Goal: Information Seeking & Learning: Compare options

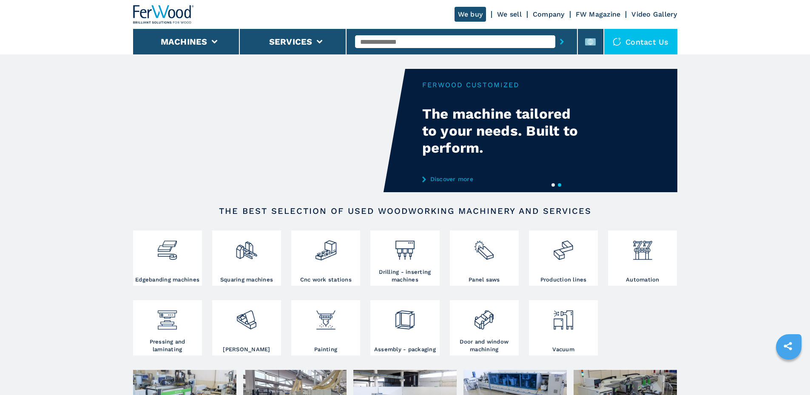
drag, startPoint x: 0, startPoint y: 0, endPoint x: 755, endPoint y: 177, distance: 775.3
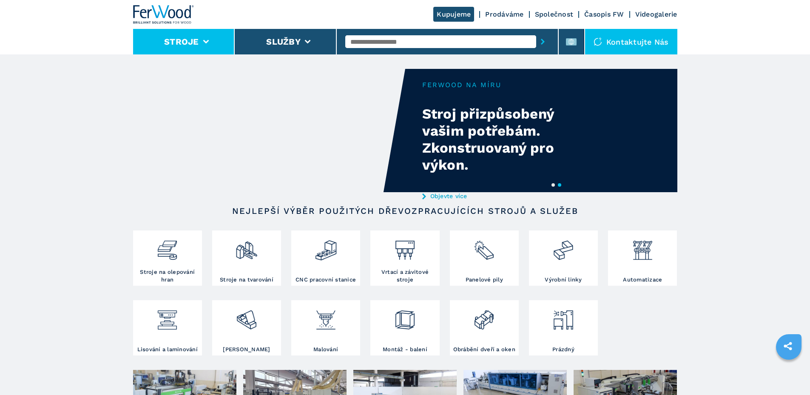
click at [179, 45] on font "Stroje" at bounding box center [181, 42] width 35 height 10
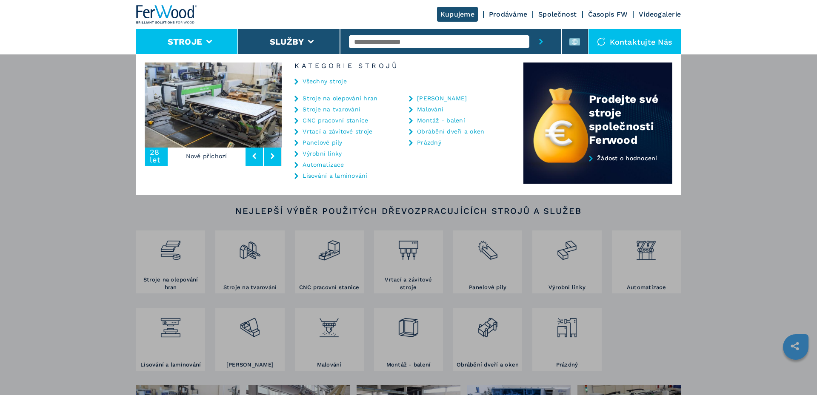
click at [449, 132] on font "Obrábění dveří a oken" at bounding box center [450, 131] width 67 height 7
click at [465, 131] on font "Obrábění dveří a oken" at bounding box center [450, 131] width 67 height 7
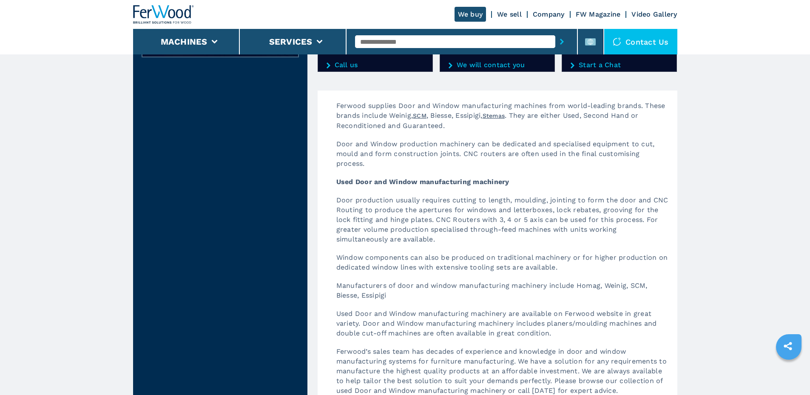
scroll to position [205, 0]
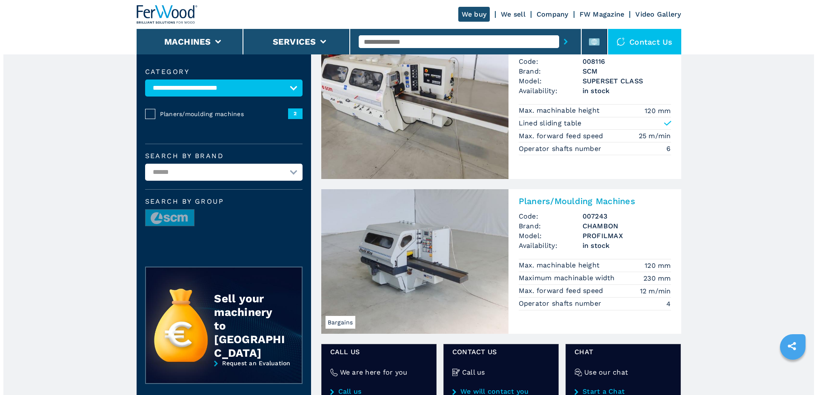
scroll to position [77, 0]
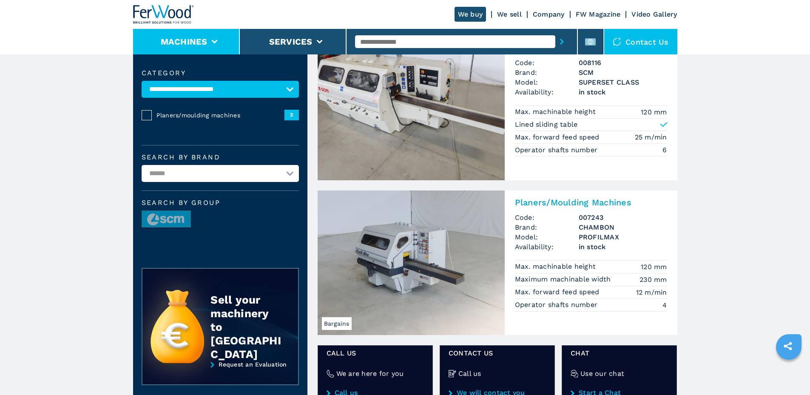
click at [192, 40] on button "Machines" at bounding box center [184, 42] width 47 height 10
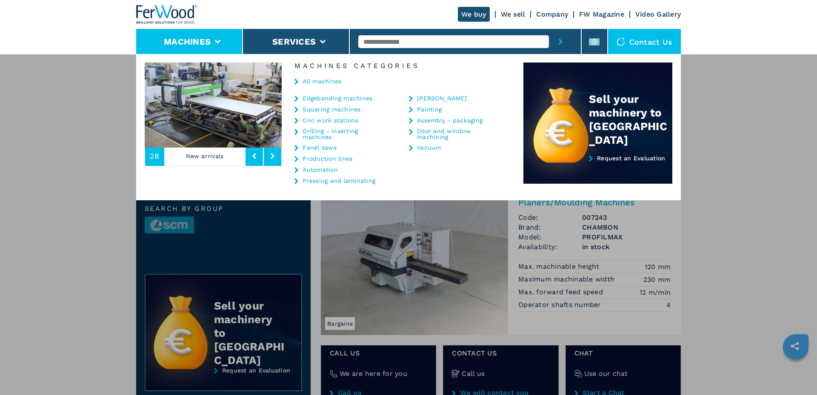
click at [318, 121] on link "Cnc work stations" at bounding box center [329, 120] width 55 height 6
click at [320, 120] on link "Cnc work stations" at bounding box center [329, 120] width 55 height 6
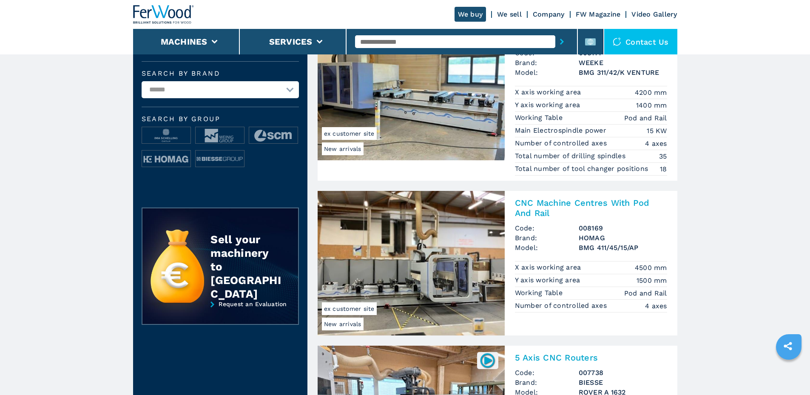
scroll to position [340, 0]
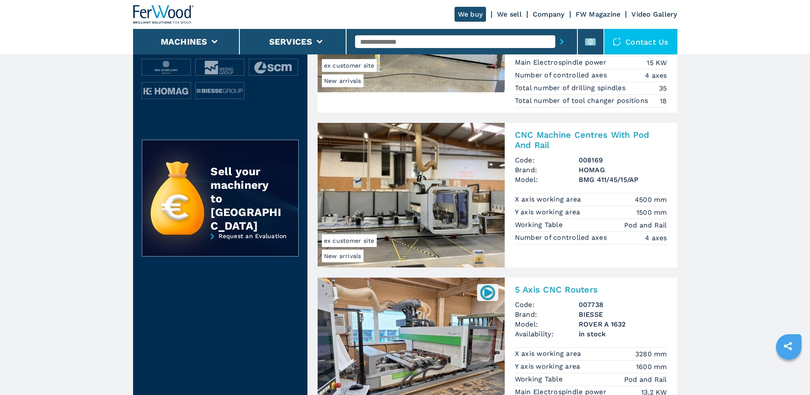
click at [405, 204] on img at bounding box center [411, 195] width 187 height 145
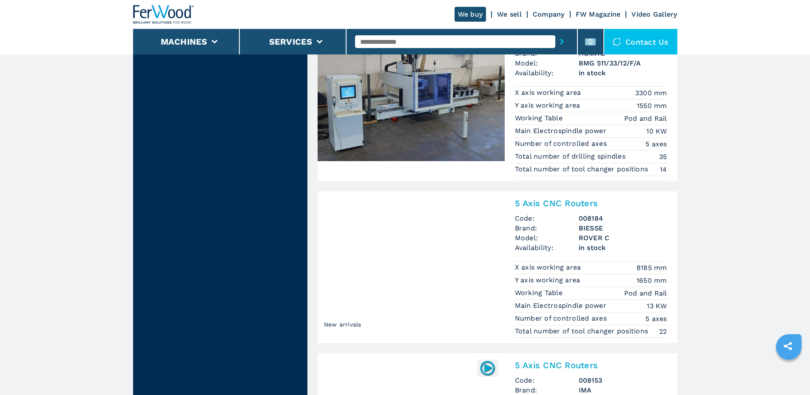
scroll to position [936, 0]
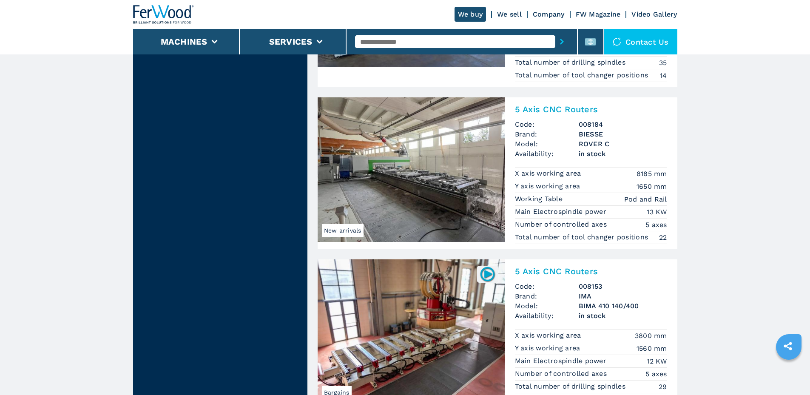
click at [440, 184] on img at bounding box center [411, 169] width 187 height 145
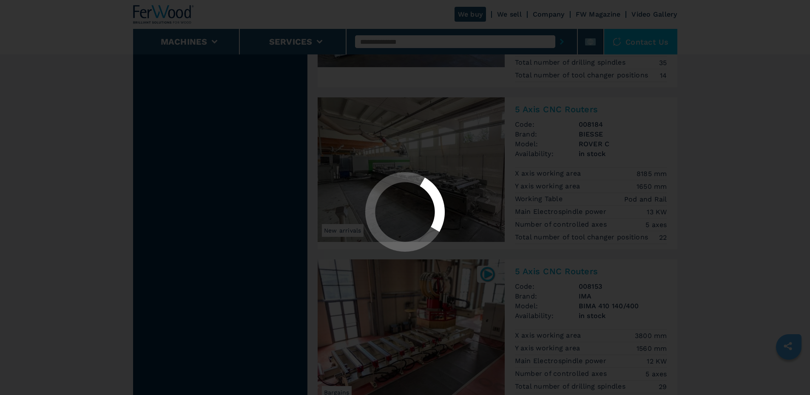
scroll to position [0, 0]
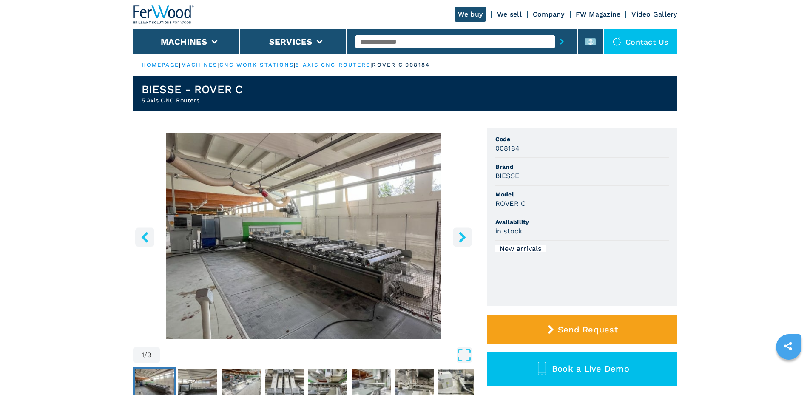
click at [370, 246] on img "Go to Slide 1" at bounding box center [303, 236] width 341 height 206
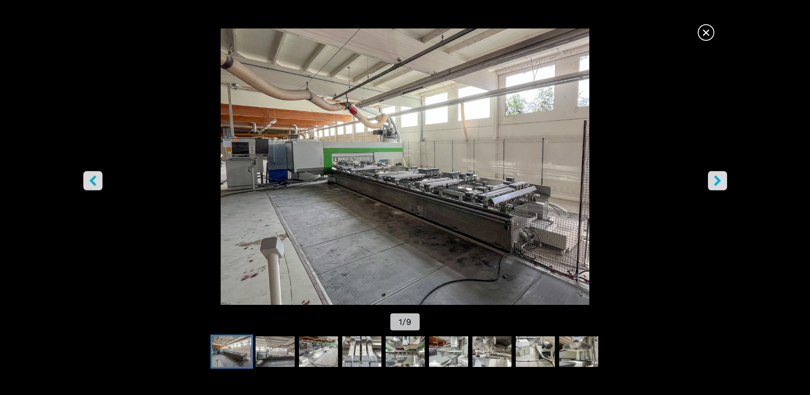
click at [714, 185] on icon "right-button" at bounding box center [718, 180] width 11 height 11
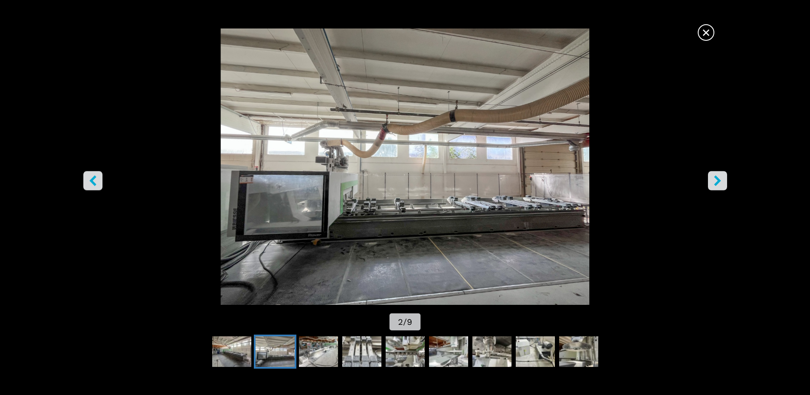
click at [714, 185] on icon "right-button" at bounding box center [718, 180] width 11 height 11
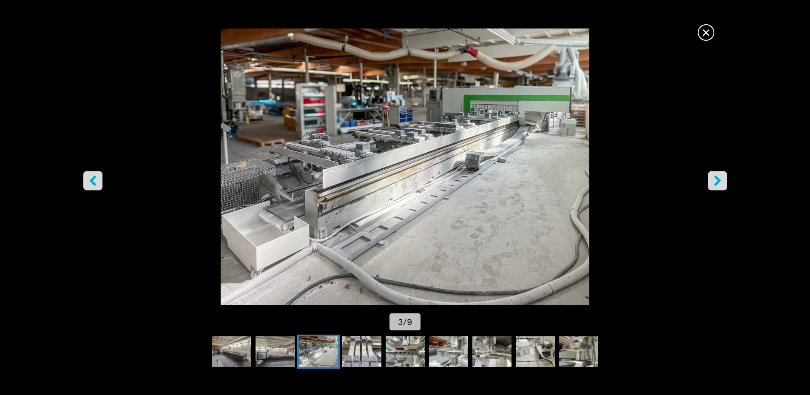
click at [714, 185] on icon "right-button" at bounding box center [718, 180] width 11 height 11
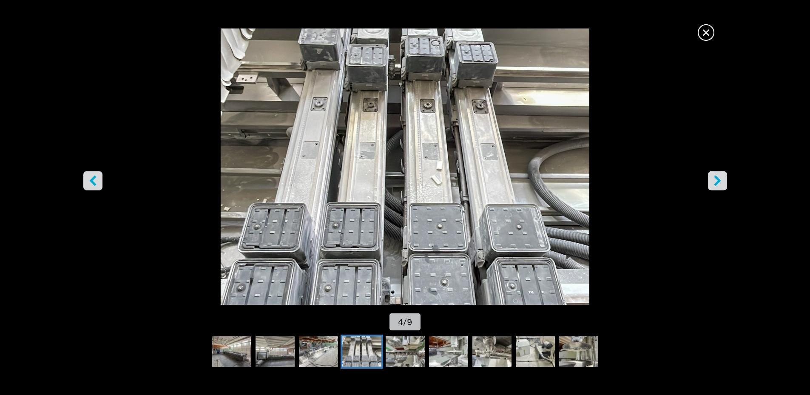
click at [714, 185] on icon "right-button" at bounding box center [718, 180] width 11 height 11
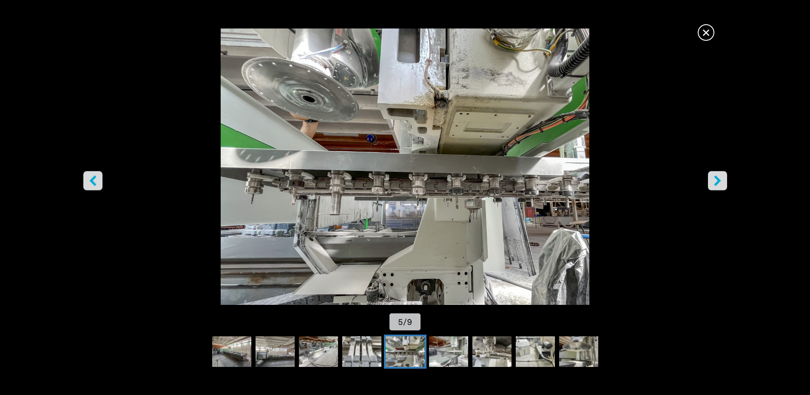
click at [714, 185] on icon "right-button" at bounding box center [718, 180] width 11 height 11
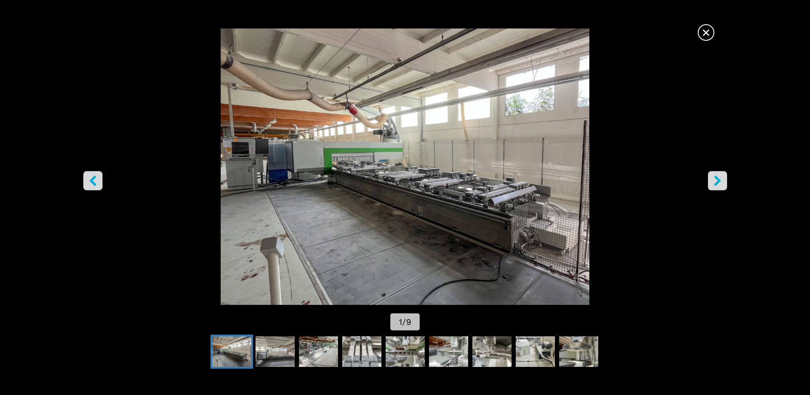
click at [705, 26] on span "×" at bounding box center [706, 30] width 15 height 15
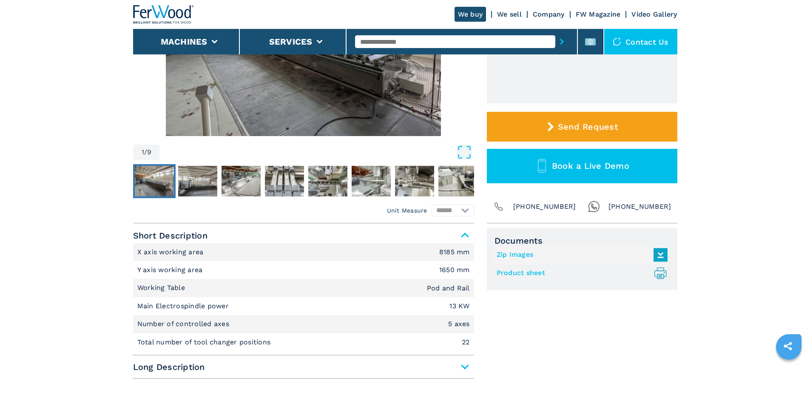
scroll to position [255, 0]
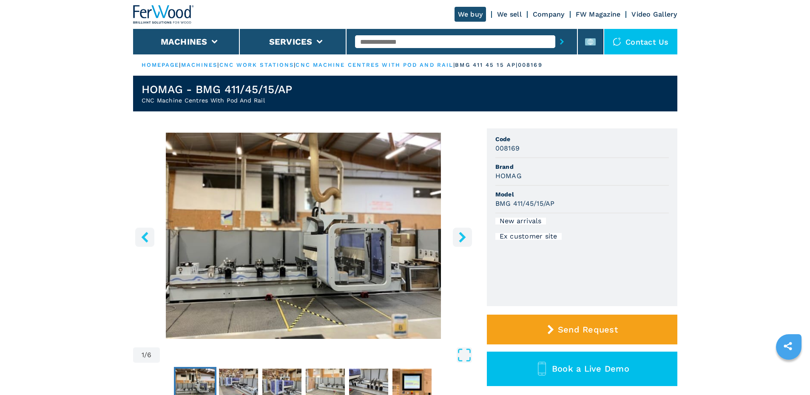
click at [464, 244] on button "right-button" at bounding box center [462, 237] width 19 height 19
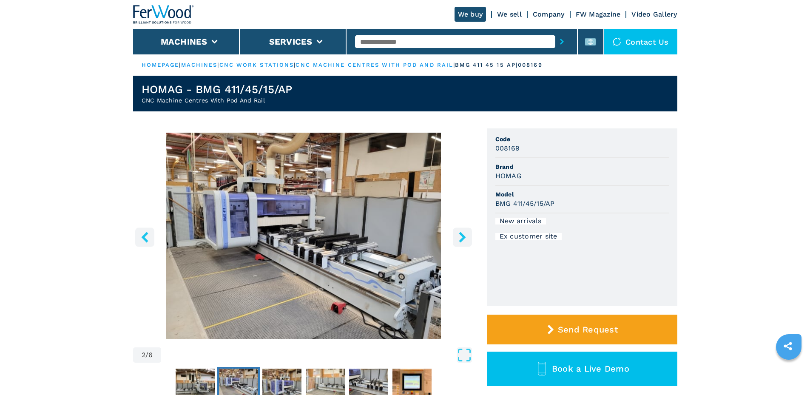
click at [464, 244] on button "right-button" at bounding box center [462, 237] width 19 height 19
click at [461, 232] on icon "right-button" at bounding box center [462, 237] width 11 height 11
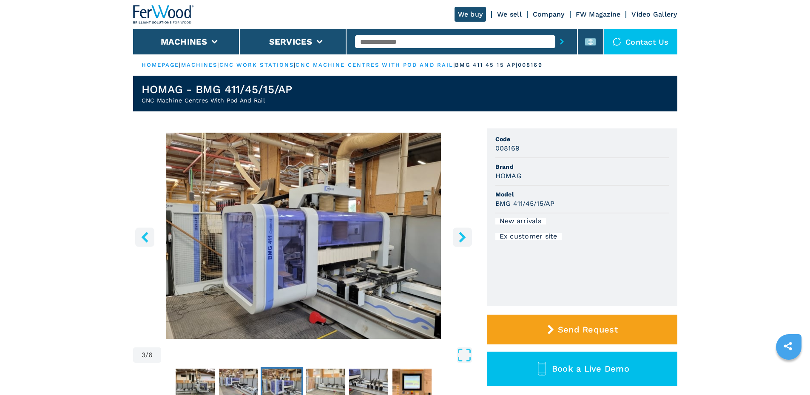
click at [461, 232] on icon "right-button" at bounding box center [462, 237] width 11 height 11
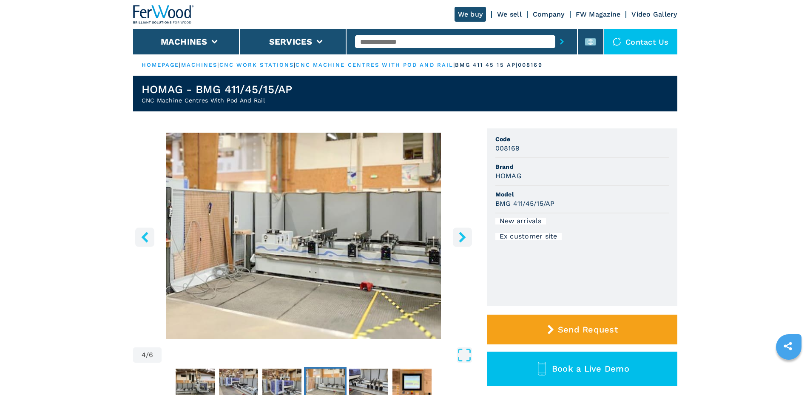
click at [461, 232] on icon "right-button" at bounding box center [462, 237] width 11 height 11
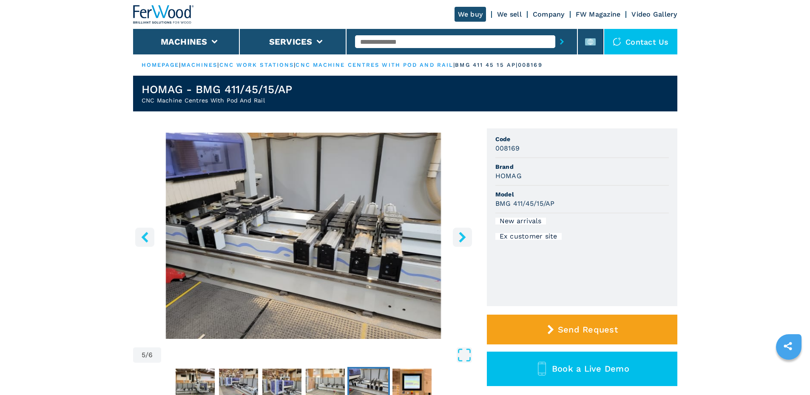
click at [461, 232] on icon "right-button" at bounding box center [462, 237] width 11 height 11
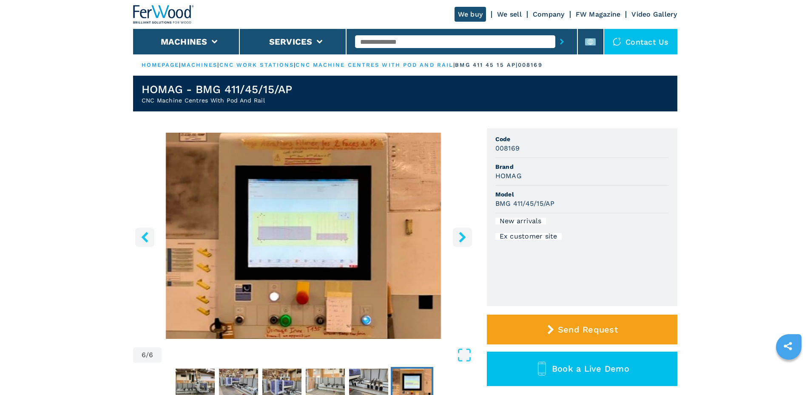
click at [461, 232] on icon "right-button" at bounding box center [462, 237] width 11 height 11
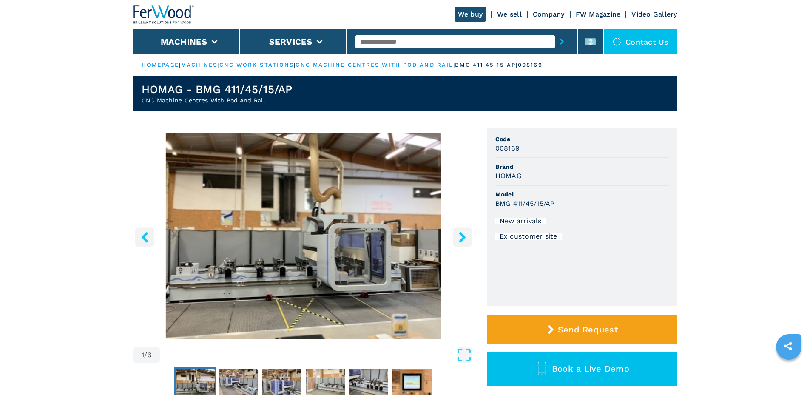
click at [461, 232] on icon "right-button" at bounding box center [462, 237] width 7 height 11
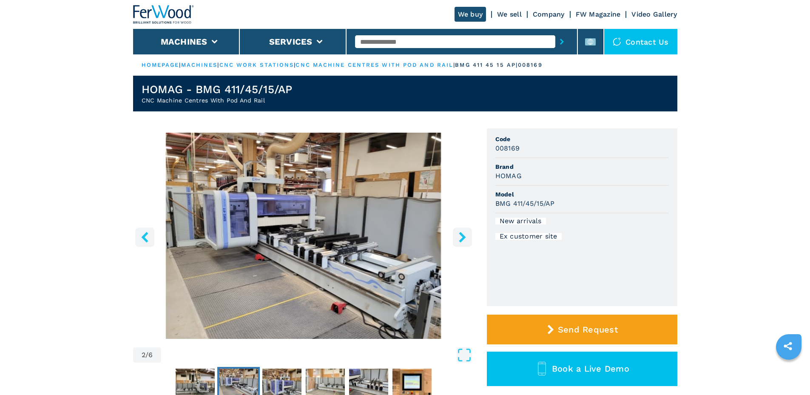
click at [458, 231] on button "right-button" at bounding box center [462, 237] width 19 height 19
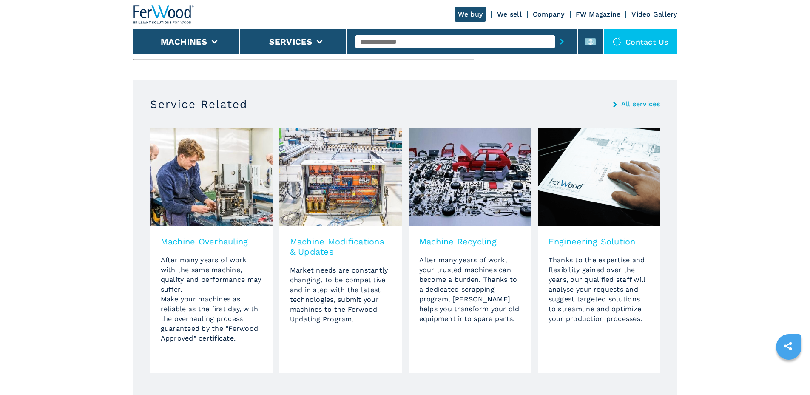
scroll to position [511, 0]
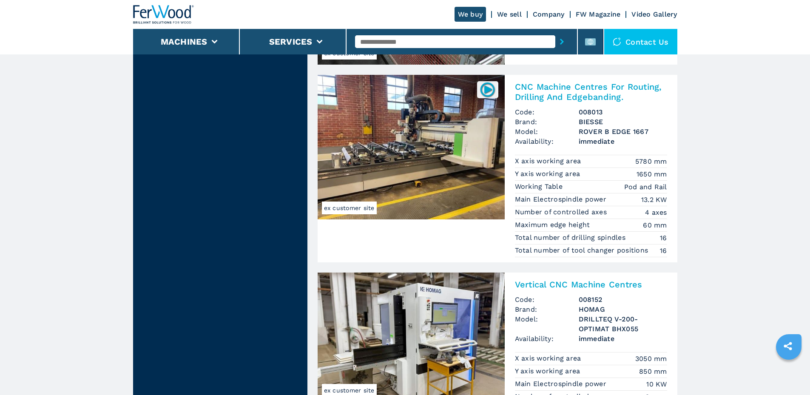
scroll to position [1977, 0]
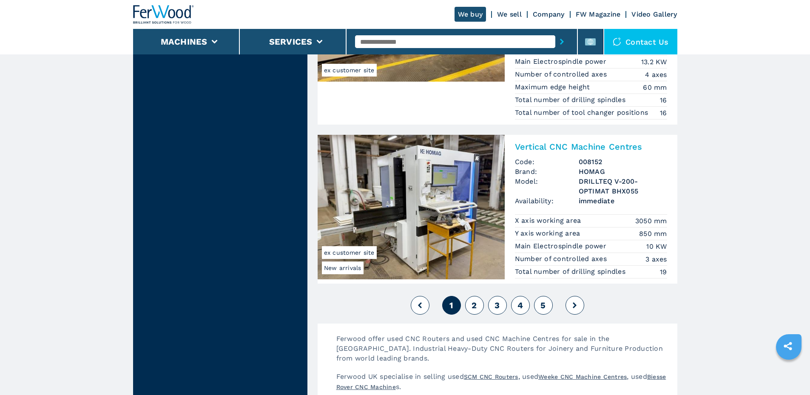
click at [473, 304] on span "2" at bounding box center [474, 305] width 5 height 10
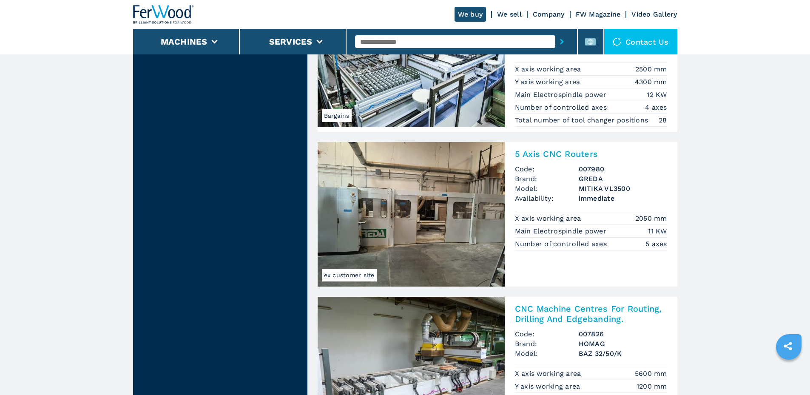
scroll to position [1914, 0]
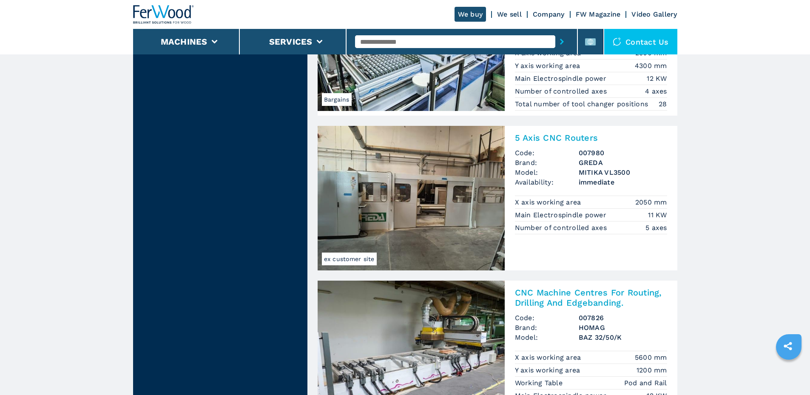
click at [449, 204] on img at bounding box center [411, 198] width 187 height 145
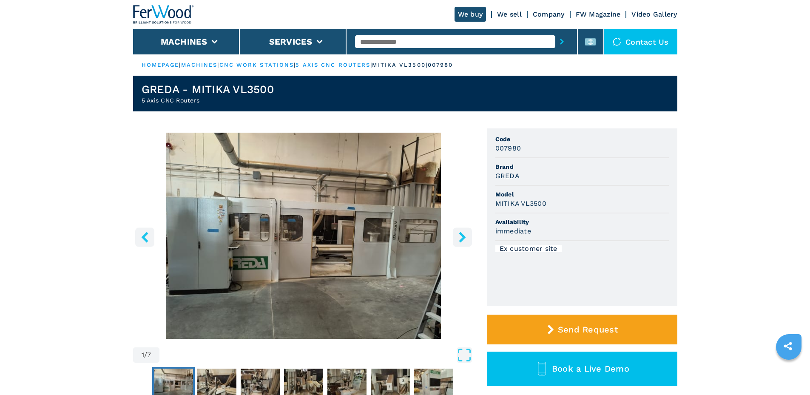
click at [465, 242] on icon "right-button" at bounding box center [462, 237] width 11 height 11
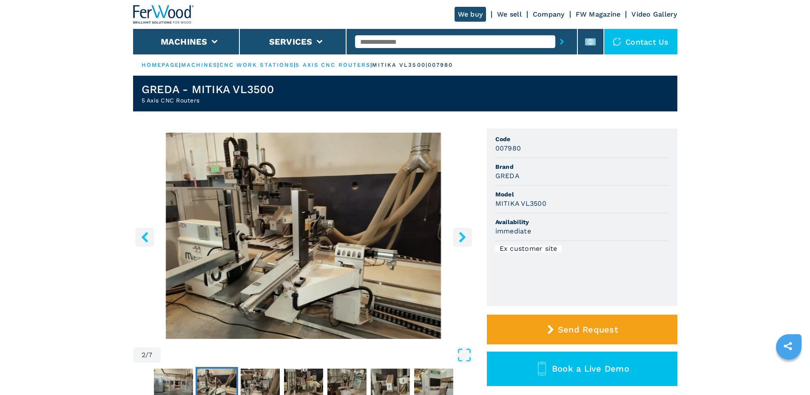
click at [464, 242] on icon "right-button" at bounding box center [462, 237] width 11 height 11
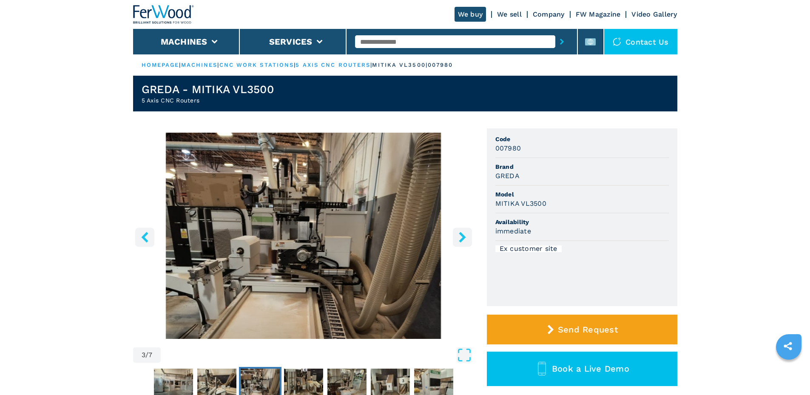
click at [462, 242] on icon "right-button" at bounding box center [462, 237] width 11 height 11
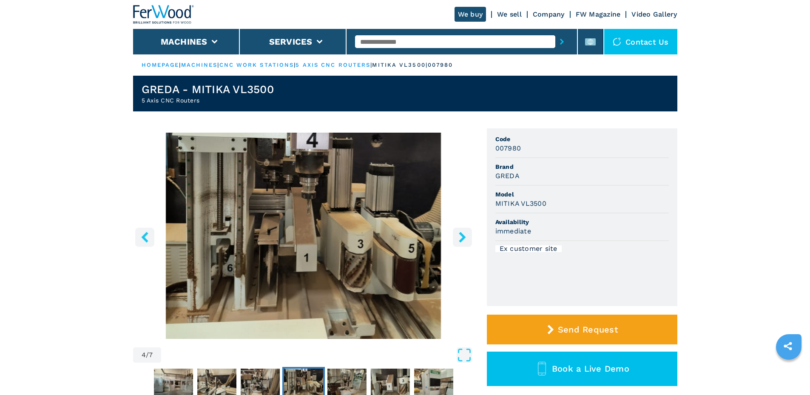
drag, startPoint x: 102, startPoint y: 129, endPoint x: 0, endPoint y: 3, distance: 162.5
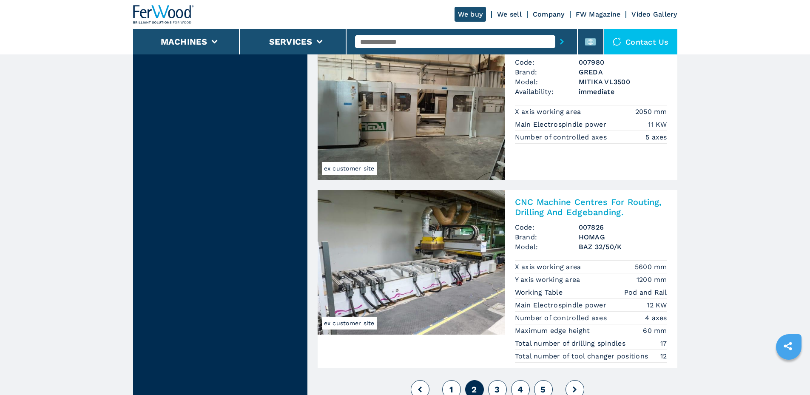
scroll to position [2127, 0]
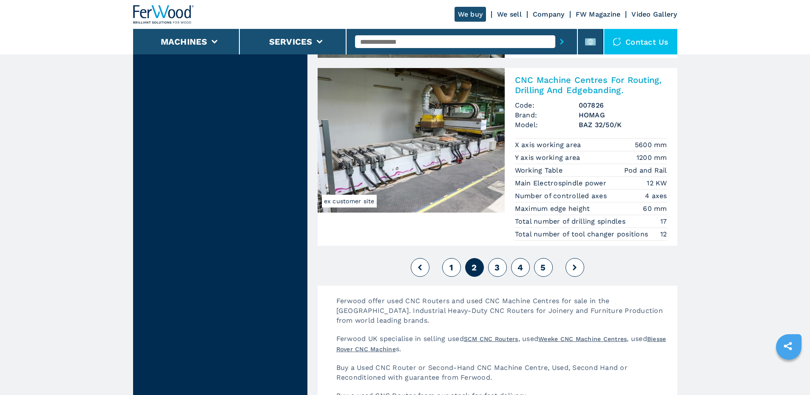
drag, startPoint x: 496, startPoint y: 265, endPoint x: 485, endPoint y: 261, distance: 12.2
click at [496, 265] on span "3" at bounding box center [497, 267] width 5 height 10
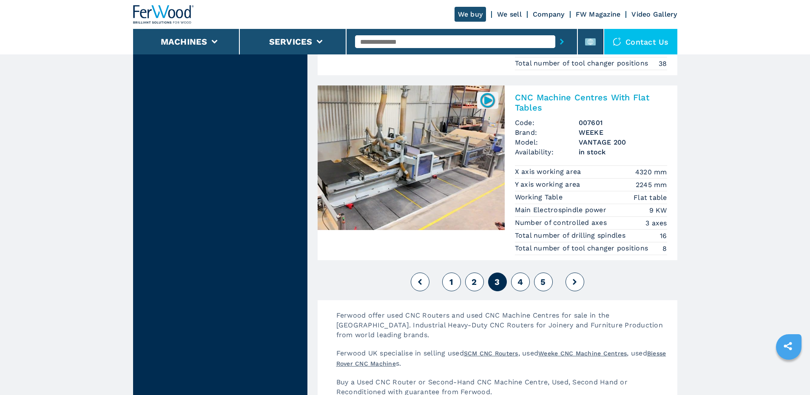
scroll to position [2085, 0]
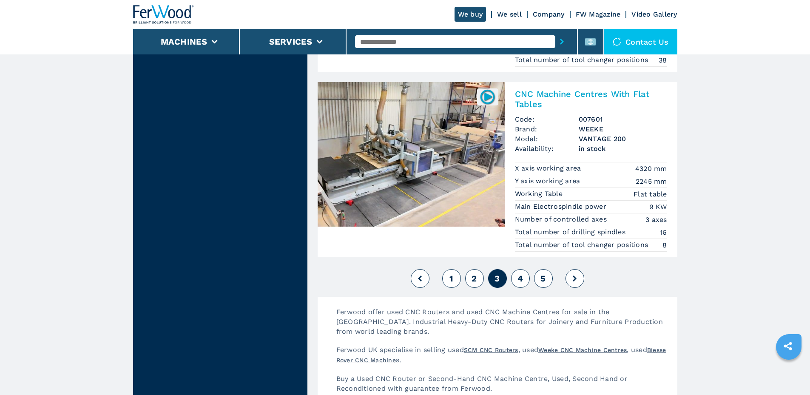
click at [519, 280] on span "4" at bounding box center [521, 279] width 6 height 10
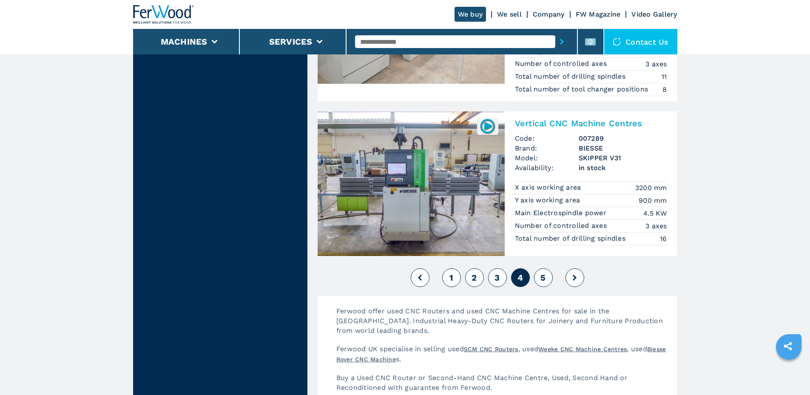
scroll to position [2042, 0]
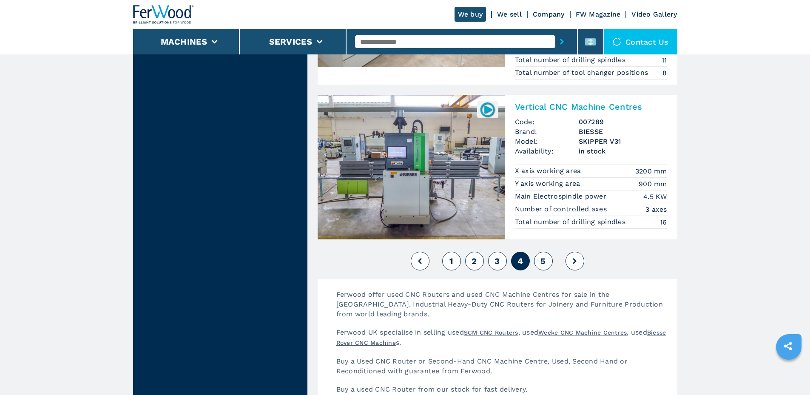
click at [547, 261] on button "5" at bounding box center [543, 261] width 19 height 19
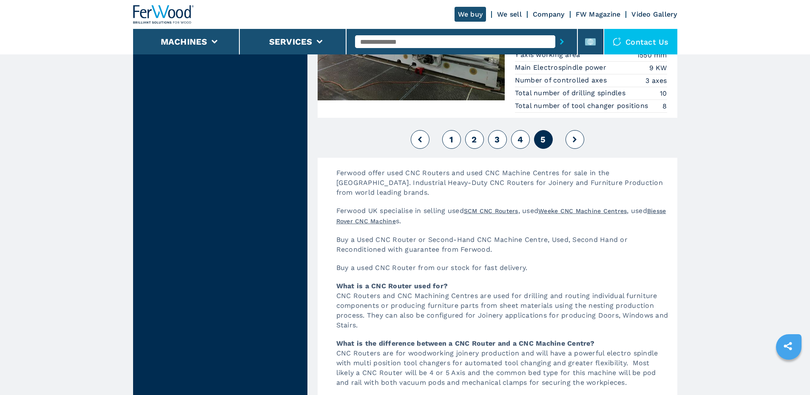
scroll to position [1787, 0]
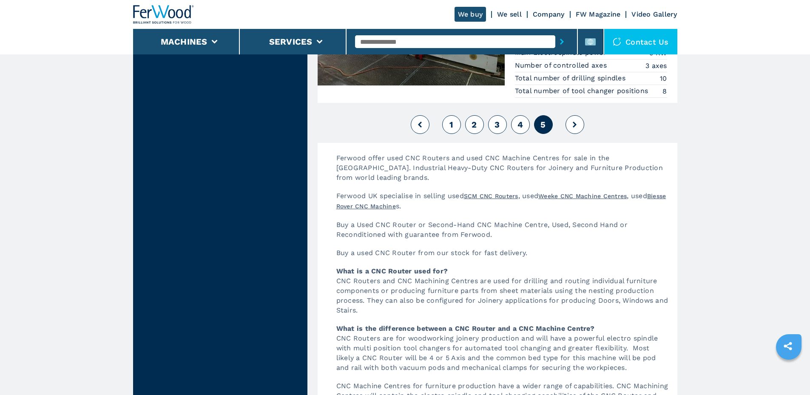
click at [582, 123] on button at bounding box center [575, 124] width 19 height 19
click at [573, 123] on icon at bounding box center [575, 125] width 4 height 6
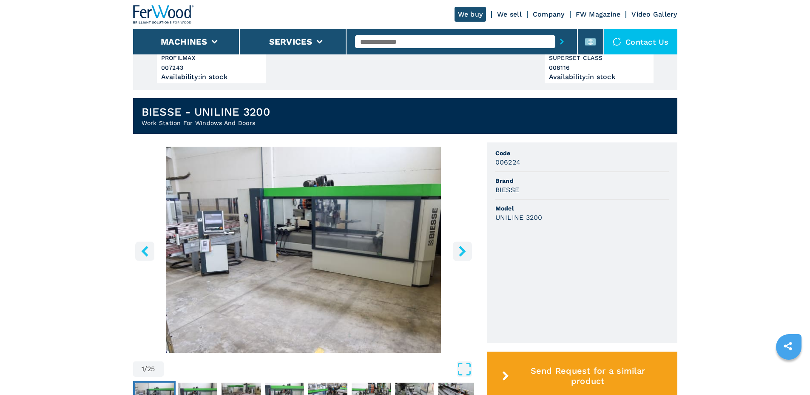
scroll to position [170, 0]
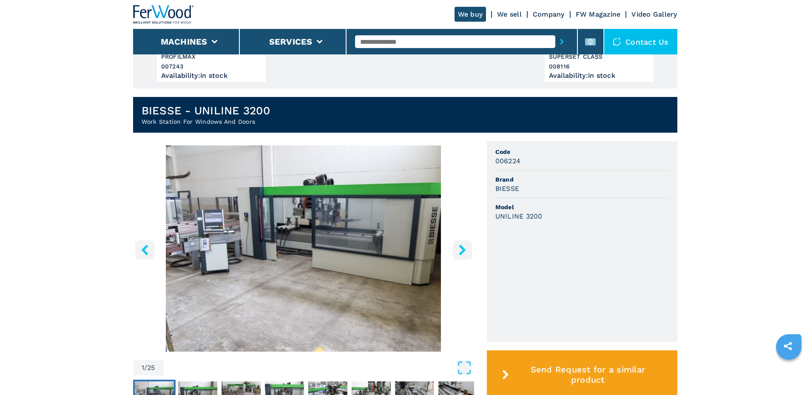
click at [365, 225] on img "Go to Slide 1" at bounding box center [303, 248] width 341 height 206
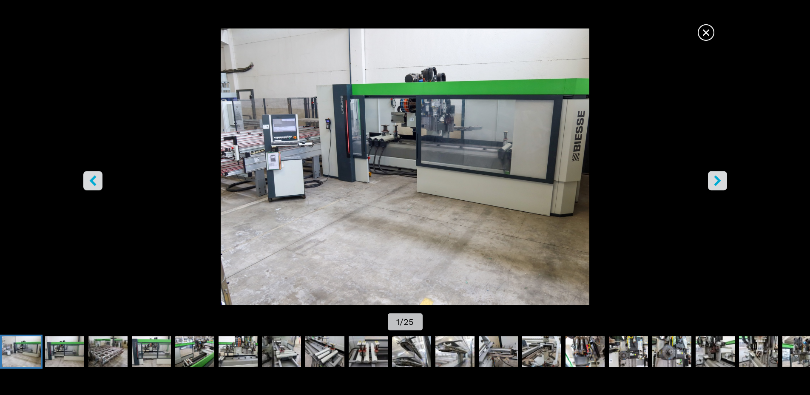
click at [722, 179] on icon "right-button" at bounding box center [718, 180] width 11 height 11
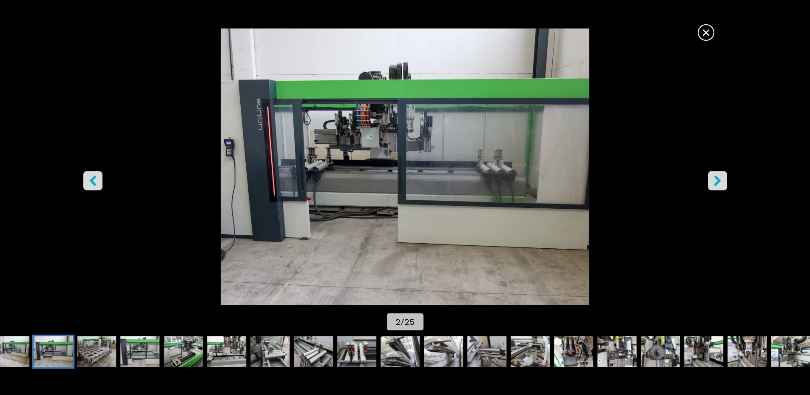
click at [721, 179] on icon "right-button" at bounding box center [718, 180] width 11 height 11
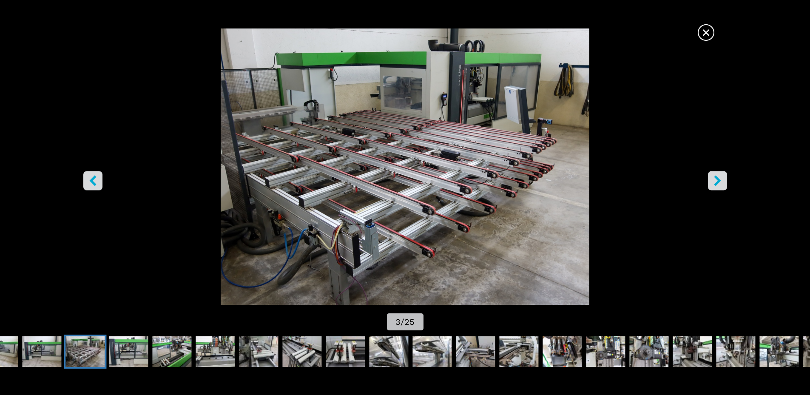
click at [721, 179] on icon "right-button" at bounding box center [718, 180] width 11 height 11
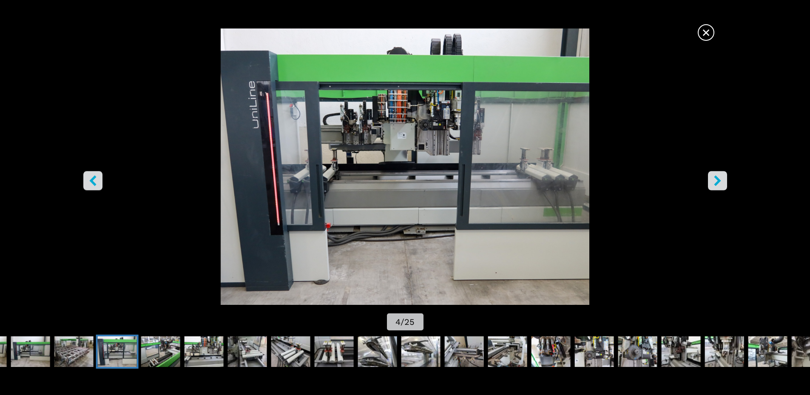
click at [102, 182] on button "left-button" at bounding box center [92, 180] width 19 height 19
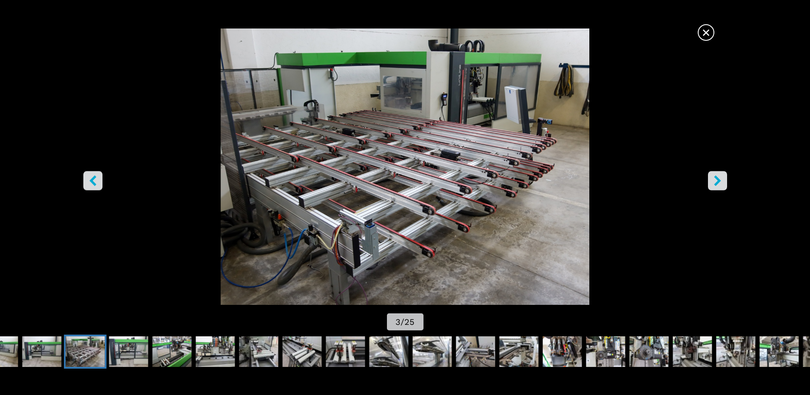
click at [718, 178] on icon "right-button" at bounding box center [717, 180] width 7 height 11
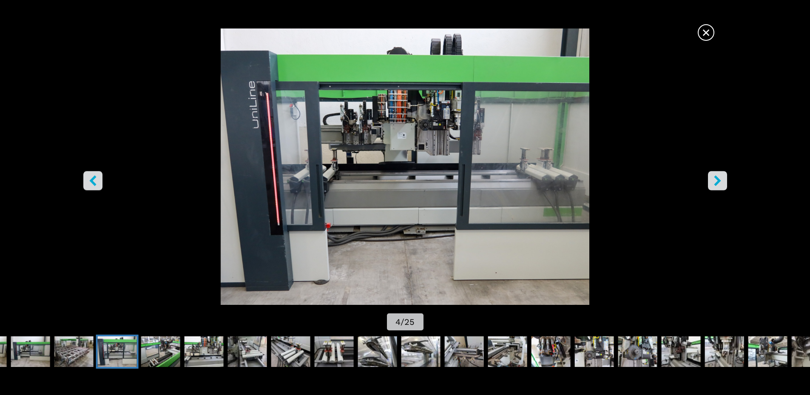
click at [718, 178] on icon "right-button" at bounding box center [717, 180] width 7 height 11
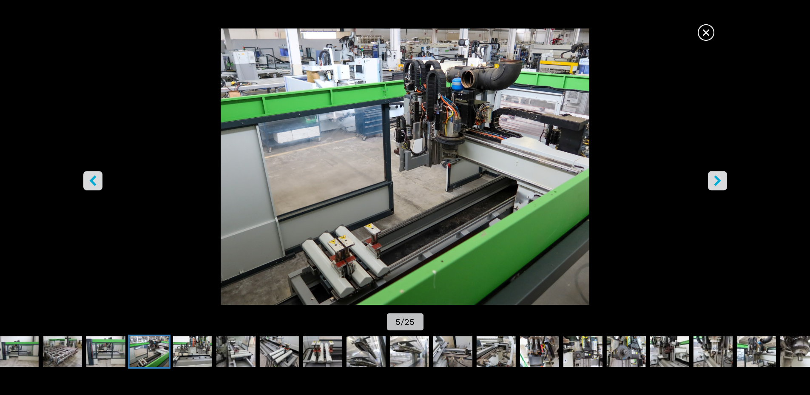
click at [718, 178] on icon "right-button" at bounding box center [717, 180] width 7 height 11
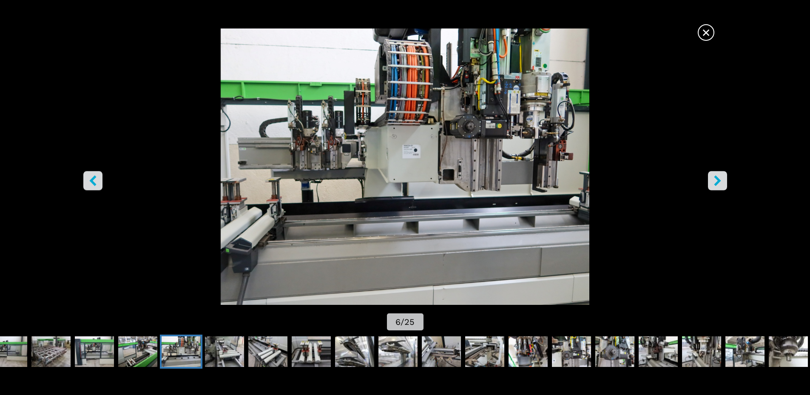
click at [717, 178] on icon "right-button" at bounding box center [717, 180] width 7 height 11
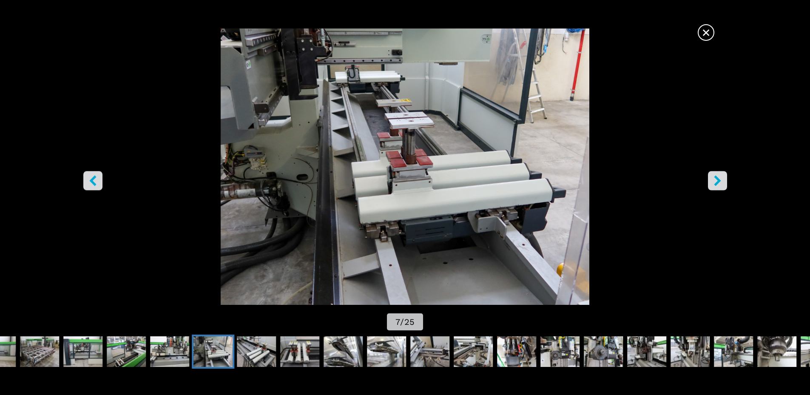
click at [716, 177] on icon "right-button" at bounding box center [717, 180] width 7 height 11
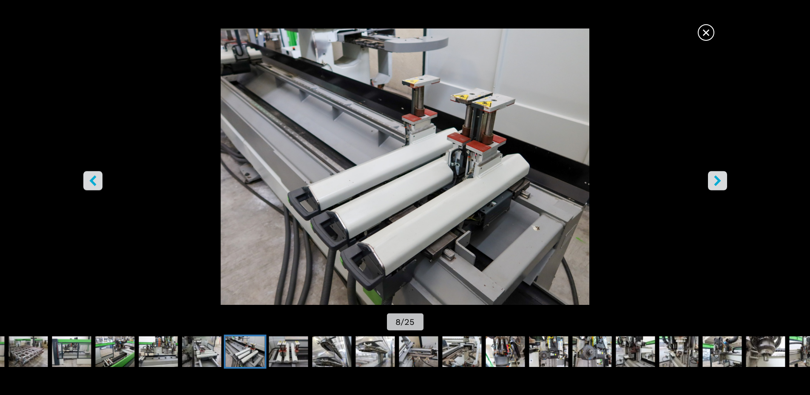
click at [716, 177] on icon "right-button" at bounding box center [717, 180] width 7 height 11
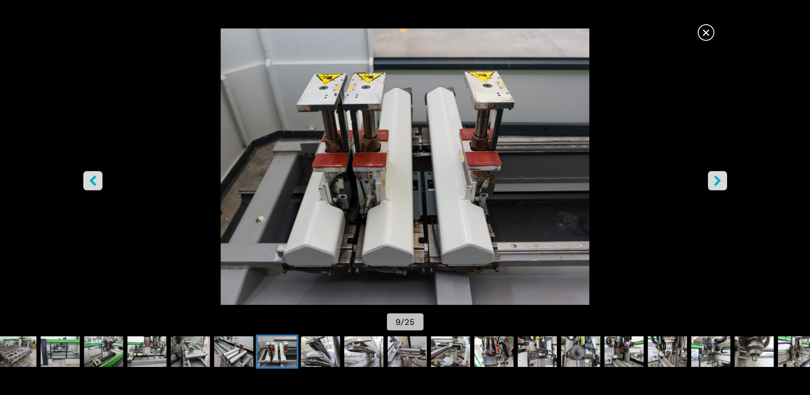
click at [716, 177] on icon "right-button" at bounding box center [717, 180] width 7 height 11
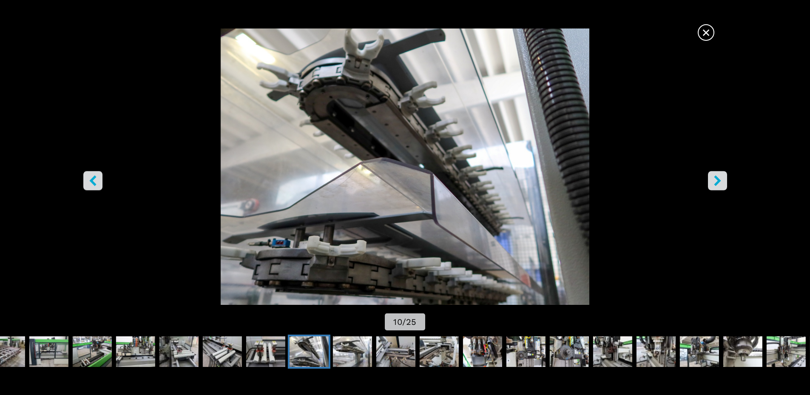
click at [715, 177] on icon "right-button" at bounding box center [717, 180] width 7 height 11
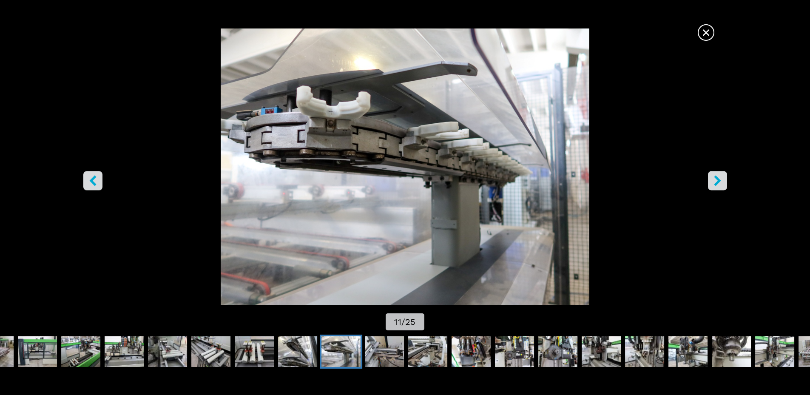
click at [714, 177] on icon "right-button" at bounding box center [718, 180] width 11 height 11
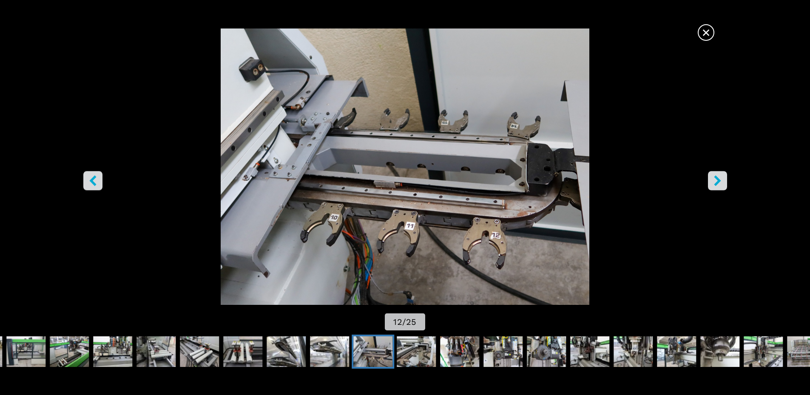
click at [714, 175] on icon "right-button" at bounding box center [718, 180] width 11 height 11
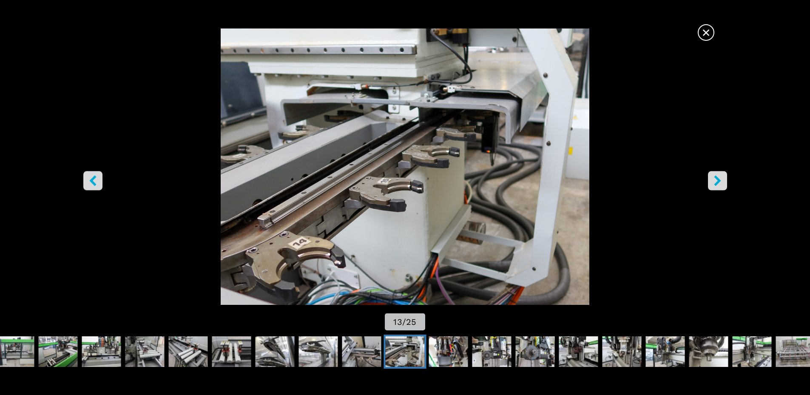
click at [714, 175] on icon "right-button" at bounding box center [718, 180] width 11 height 11
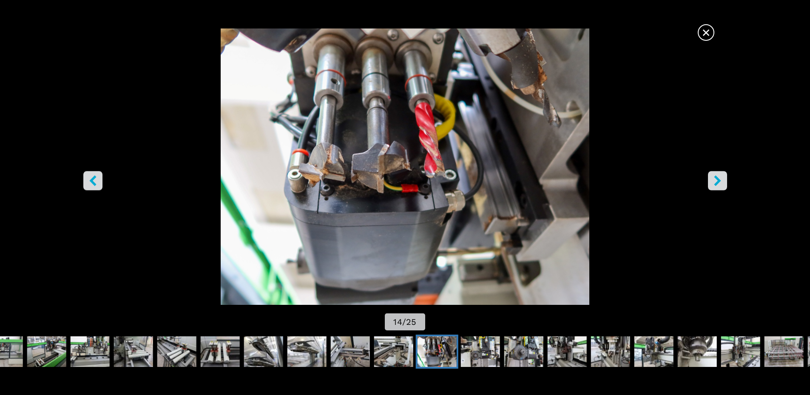
click at [714, 175] on icon "right-button" at bounding box center [718, 180] width 11 height 11
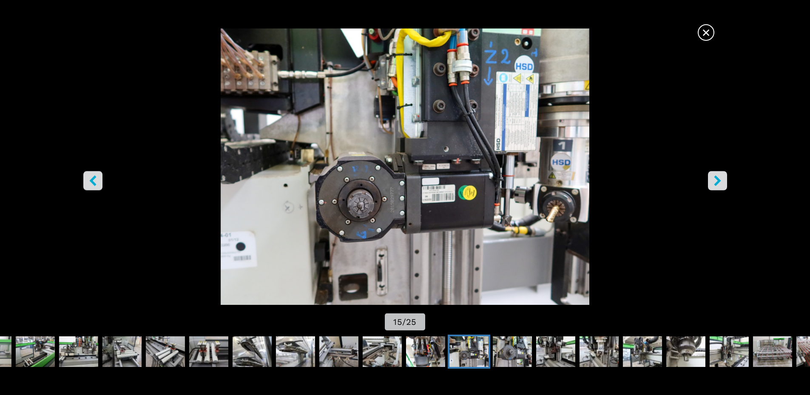
click at [714, 175] on icon "right-button" at bounding box center [718, 180] width 11 height 11
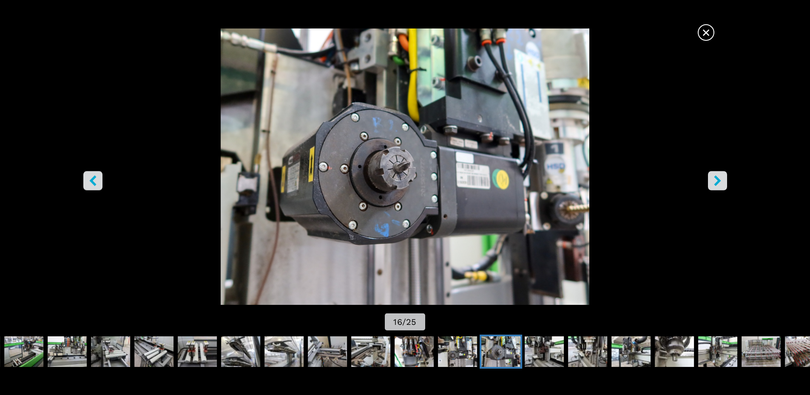
click at [714, 175] on icon "right-button" at bounding box center [718, 180] width 11 height 11
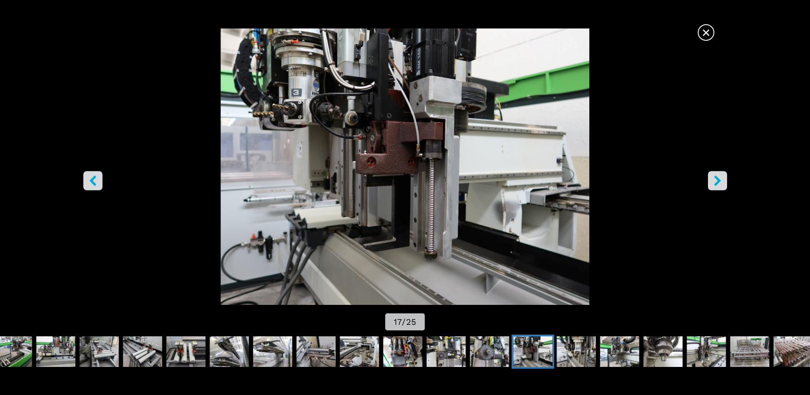
click at [715, 173] on button "right-button" at bounding box center [717, 180] width 19 height 19
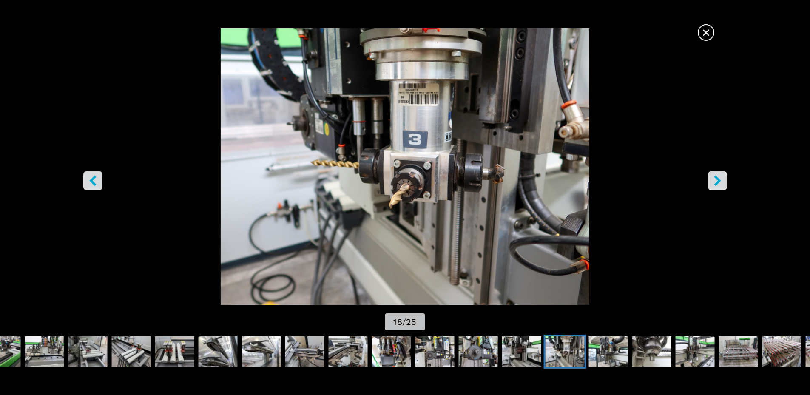
click at [715, 173] on button "right-button" at bounding box center [717, 180] width 19 height 19
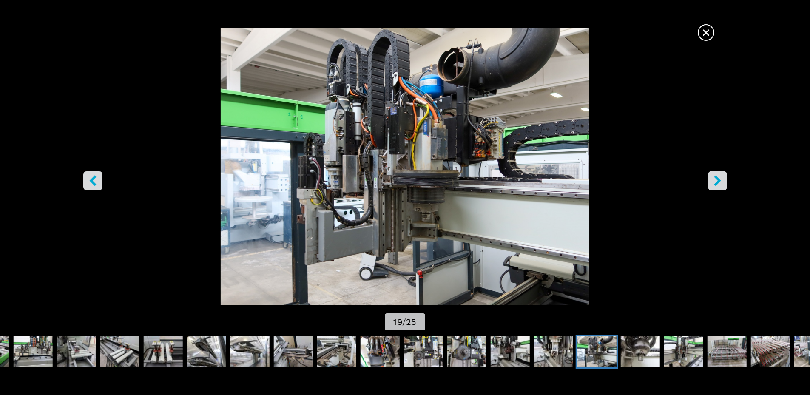
click at [715, 173] on button "right-button" at bounding box center [717, 180] width 19 height 19
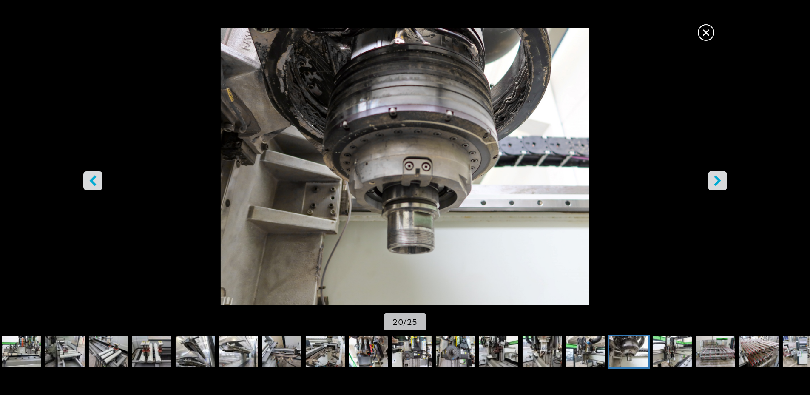
click at [715, 173] on button "right-button" at bounding box center [717, 180] width 19 height 19
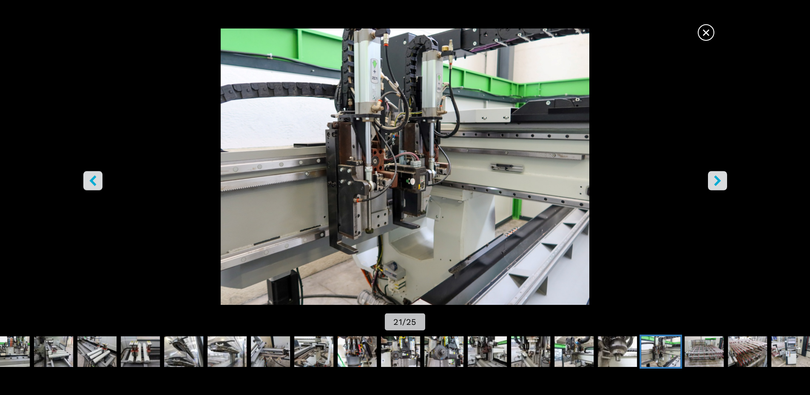
click at [715, 173] on button "right-button" at bounding box center [717, 180] width 19 height 19
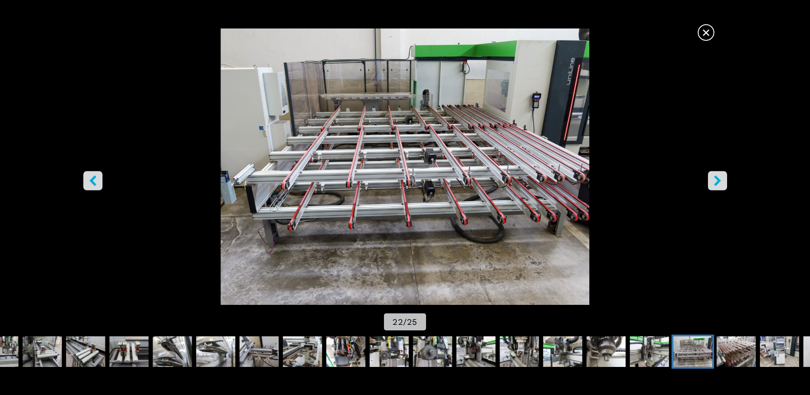
click at [715, 173] on button "right-button" at bounding box center [717, 180] width 19 height 19
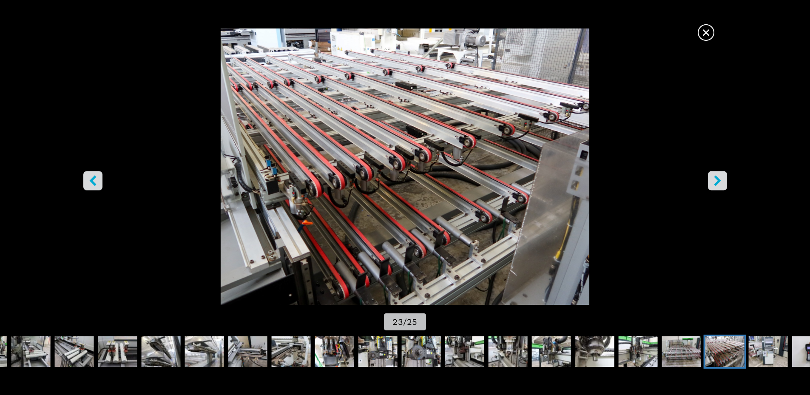
click at [715, 173] on button "right-button" at bounding box center [717, 180] width 19 height 19
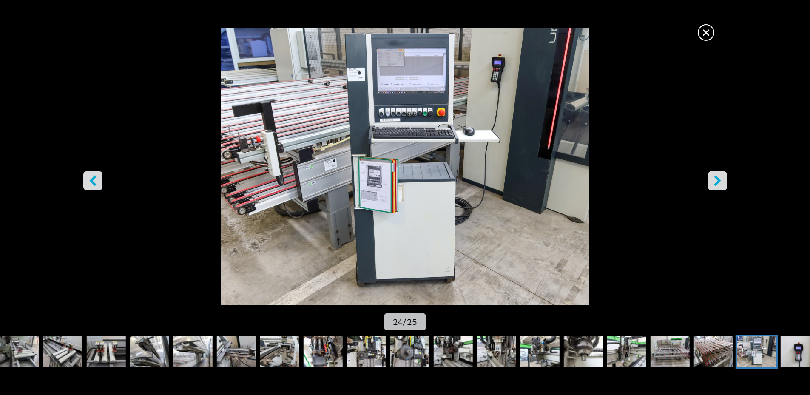
click at [716, 173] on button "right-button" at bounding box center [717, 180] width 19 height 19
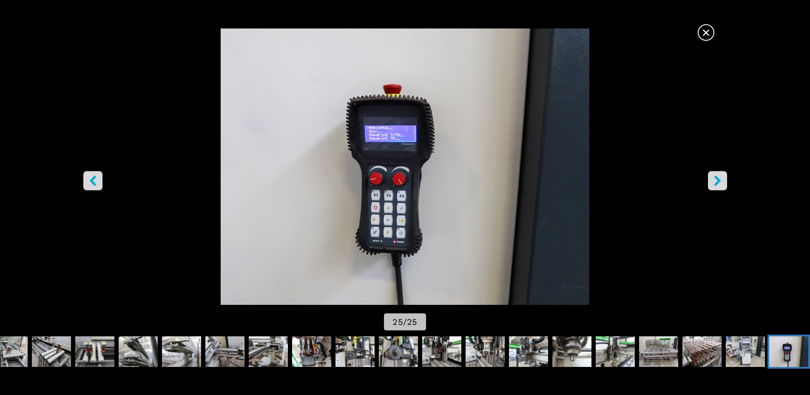
click at [716, 173] on button "right-button" at bounding box center [717, 180] width 19 height 19
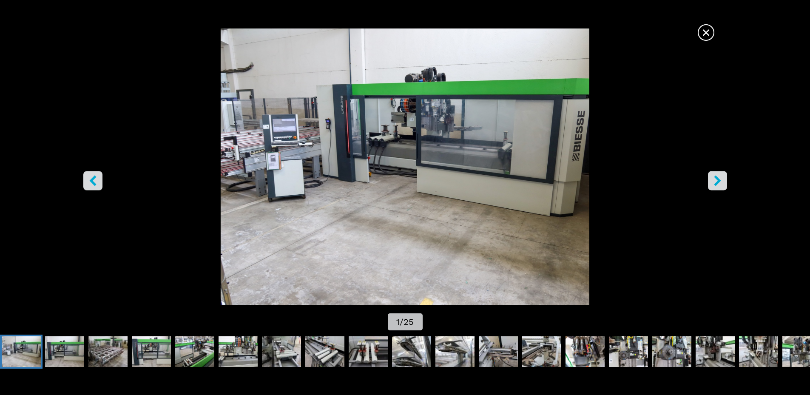
click at [710, 30] on span "×" at bounding box center [706, 30] width 15 height 15
